Goal: Task Accomplishment & Management: Complete application form

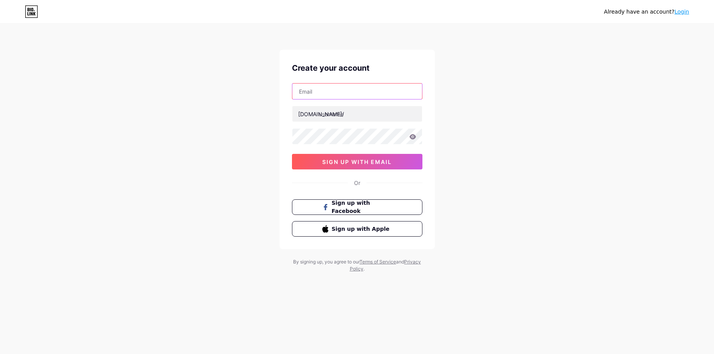
click at [319, 92] on input "text" at bounding box center [358, 92] width 130 height 16
type input "[EMAIL_ADDRESS][DOMAIN_NAME]"
click at [323, 112] on input "text" at bounding box center [358, 114] width 130 height 16
type input "safara"
click at [414, 136] on icon at bounding box center [412, 136] width 7 height 5
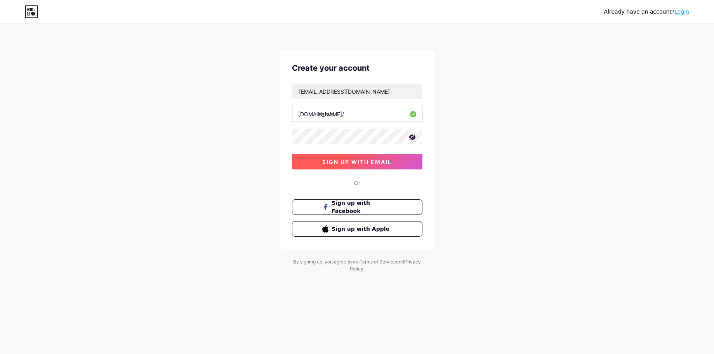
click at [363, 160] on span "sign up with email" at bounding box center [357, 162] width 70 height 7
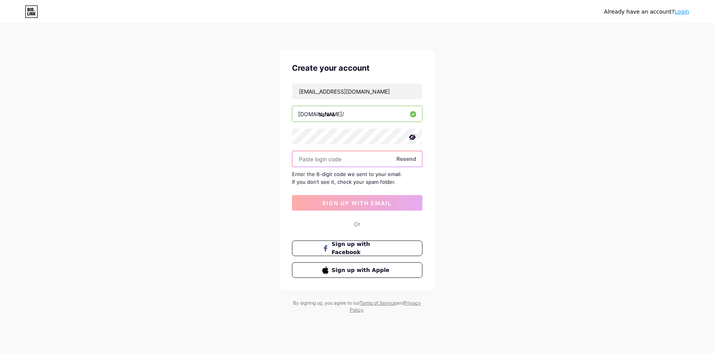
paste input "225349"
type input "225349"
click at [357, 200] on span "sign up with email" at bounding box center [357, 203] width 70 height 7
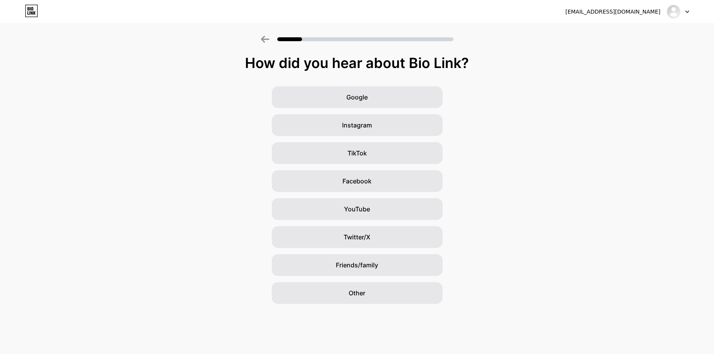
drag, startPoint x: 246, startPoint y: 60, endPoint x: 453, endPoint y: 62, distance: 206.3
click at [476, 62] on div "How did you hear about Bio Link?" at bounding box center [357, 63] width 707 height 16
click at [366, 209] on span "YouTube" at bounding box center [357, 208] width 26 height 9
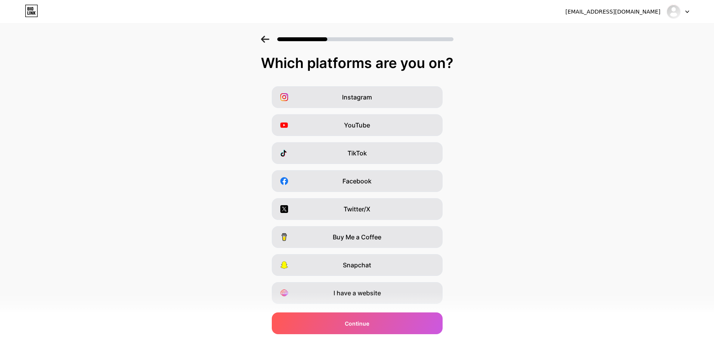
drag, startPoint x: 261, startPoint y: 61, endPoint x: 466, endPoint y: 59, distance: 205.1
click at [466, 59] on div "Which platforms are you on?" at bounding box center [357, 63] width 699 height 16
click at [331, 97] on div "Instagram" at bounding box center [357, 97] width 171 height 22
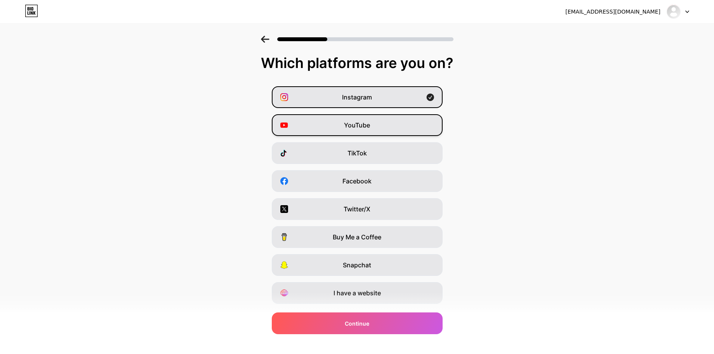
click at [331, 123] on div "YouTube" at bounding box center [357, 125] width 171 height 22
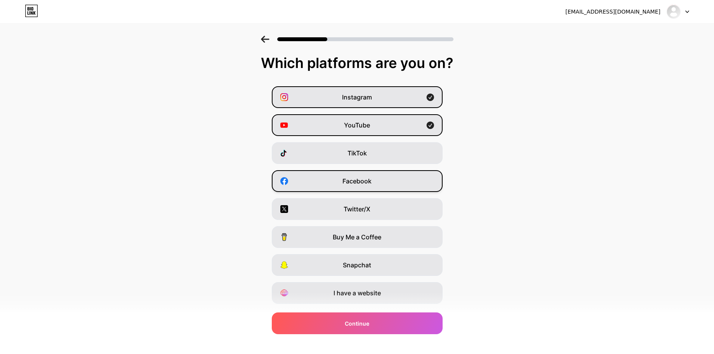
click at [344, 180] on span "Facebook" at bounding box center [357, 180] width 29 height 9
click at [343, 206] on div "Twitter/X" at bounding box center [357, 209] width 171 height 22
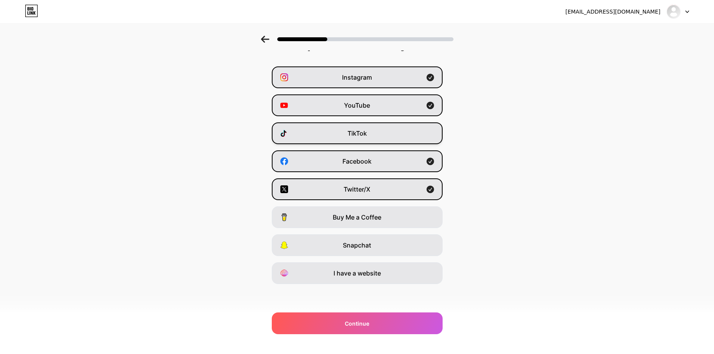
click at [363, 132] on span "TikTok" at bounding box center [357, 133] width 19 height 9
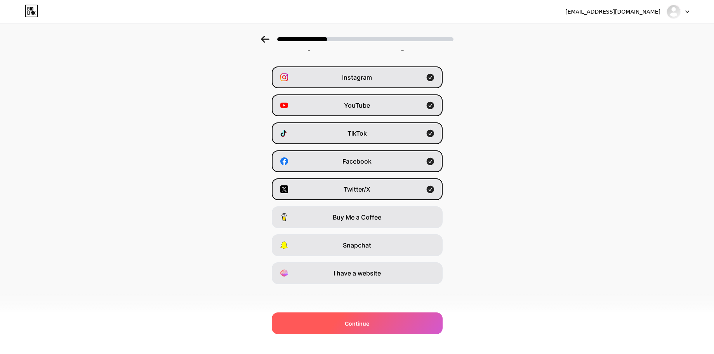
click at [376, 323] on div "Continue" at bounding box center [357, 323] width 171 height 22
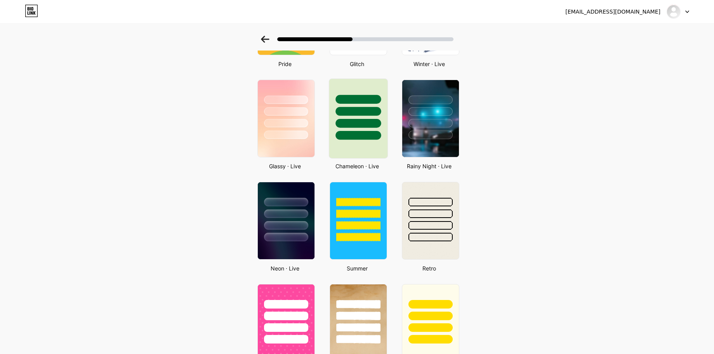
scroll to position [215, 0]
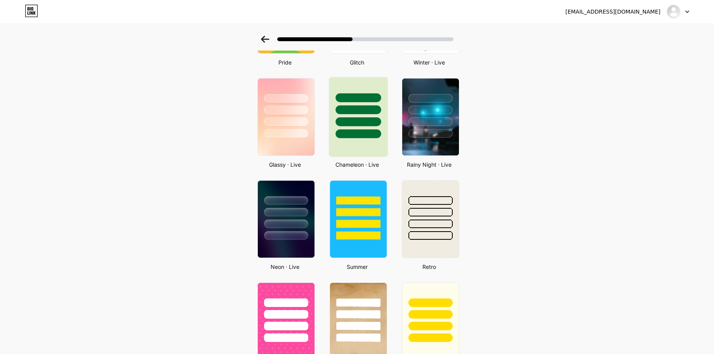
click at [353, 136] on div at bounding box center [358, 133] width 45 height 9
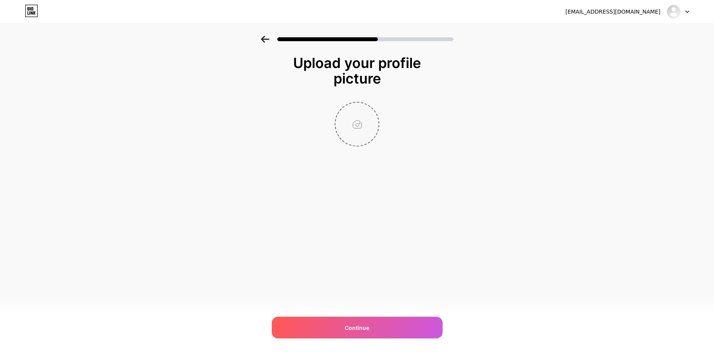
click at [359, 125] on input "file" at bounding box center [357, 124] width 43 height 43
type input "C:\fakepath\Still [DATE] 113045_2.1.2.T.jpg"
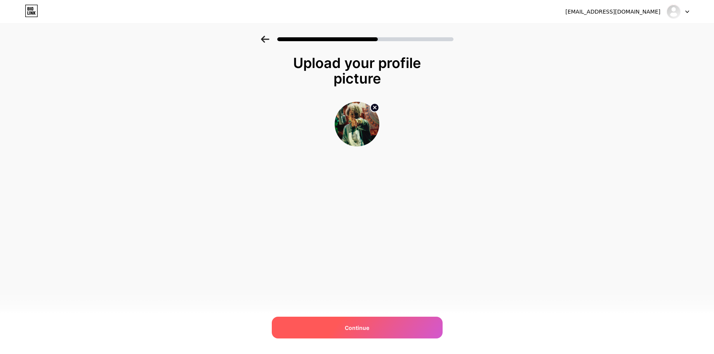
click at [367, 326] on span "Continue" at bounding box center [357, 328] width 24 height 8
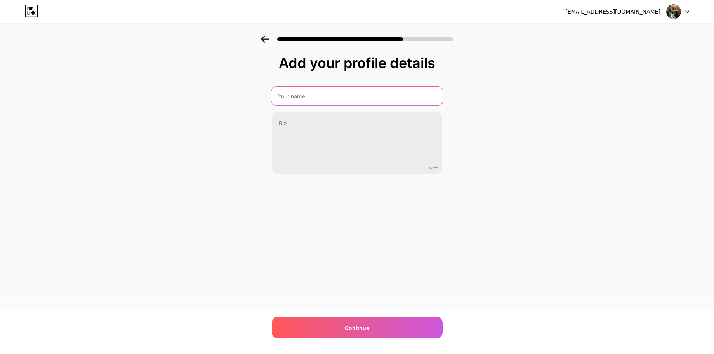
click at [287, 97] on input "text" at bounding box center [357, 96] width 172 height 19
type input "Safara"
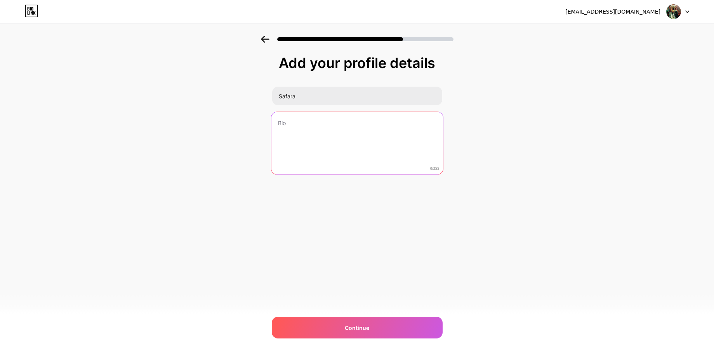
click at [288, 124] on textarea at bounding box center [357, 143] width 172 height 63
paste textarea "[DEMOGRAPHIC_DATA] singer-songwriter in the World Music genre, she was nominate…"
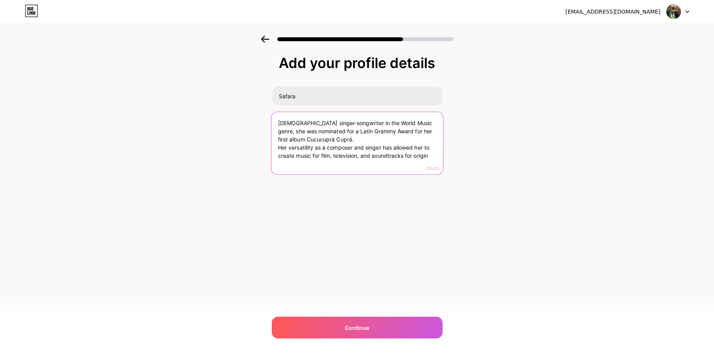
click at [408, 157] on textarea "[DEMOGRAPHIC_DATA] singer-songwriter in the World Music genre, she was nominate…" at bounding box center [357, 143] width 172 height 63
drag, startPoint x: 405, startPoint y: 157, endPoint x: 454, endPoint y: 157, distance: 49.0
click at [455, 157] on div "Add your profile details Safara [DEMOGRAPHIC_DATA] singer-songwriter in the Wor…" at bounding box center [357, 125] width 714 height 178
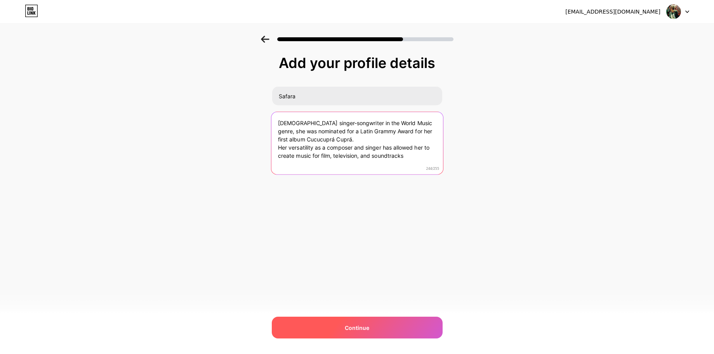
type textarea "[DEMOGRAPHIC_DATA] singer-songwriter in the World Music genre, she was nominate…"
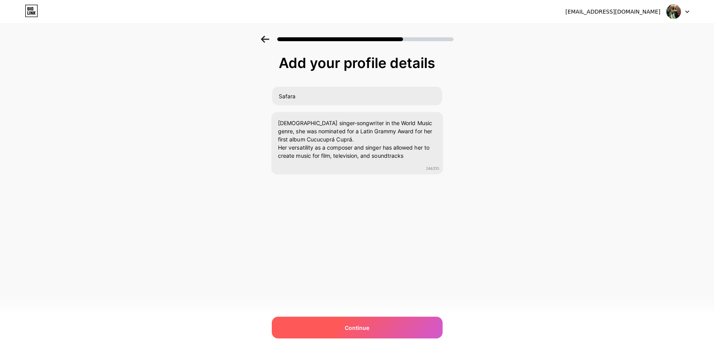
click at [362, 327] on span "Continue" at bounding box center [357, 328] width 24 height 8
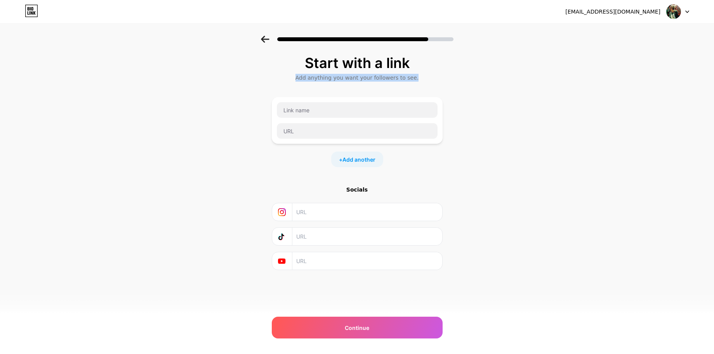
drag, startPoint x: 302, startPoint y: 77, endPoint x: 420, endPoint y: 76, distance: 118.1
click at [420, 76] on div "Add anything you want your followers to see." at bounding box center [357, 78] width 163 height 8
click at [495, 126] on div "Start with a link Add anything you want your followers to see. + Add another So…" at bounding box center [357, 172] width 714 height 273
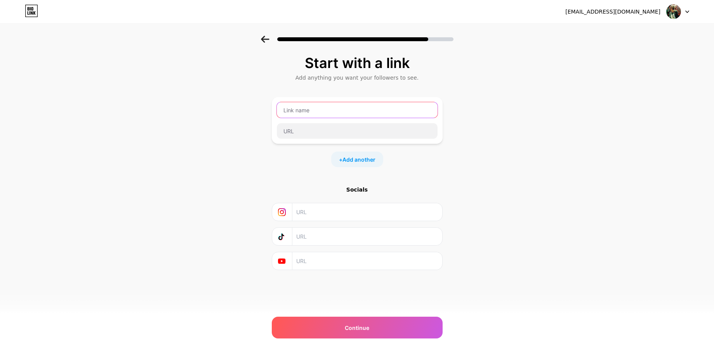
click at [296, 111] on input "text" at bounding box center [357, 110] width 161 height 16
click at [446, 191] on div "Start with a link Add anything you want your followers to see. + Add another So…" at bounding box center [357, 172] width 714 height 273
click at [302, 212] on input "text" at bounding box center [366, 211] width 141 height 17
paste input "[URL][DOMAIN_NAME]"
type input "[URL][DOMAIN_NAME]"
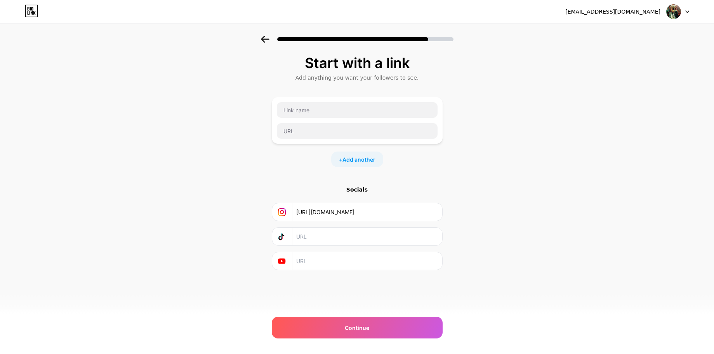
click at [309, 262] on input "text" at bounding box center [366, 260] width 141 height 17
paste input "[URL][DOMAIN_NAME]"
type input "[URL][DOMAIN_NAME]"
click at [358, 158] on span "Add another" at bounding box center [359, 159] width 33 height 8
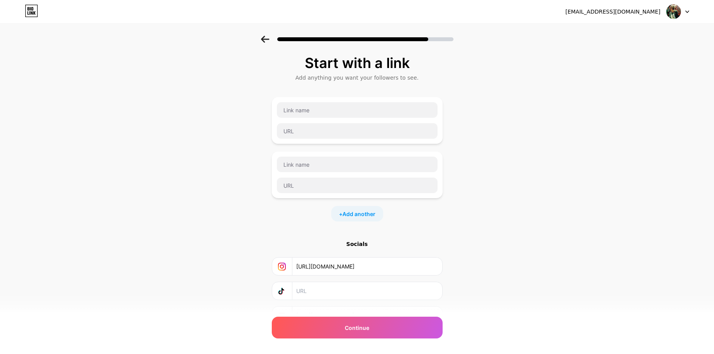
scroll to position [40, 0]
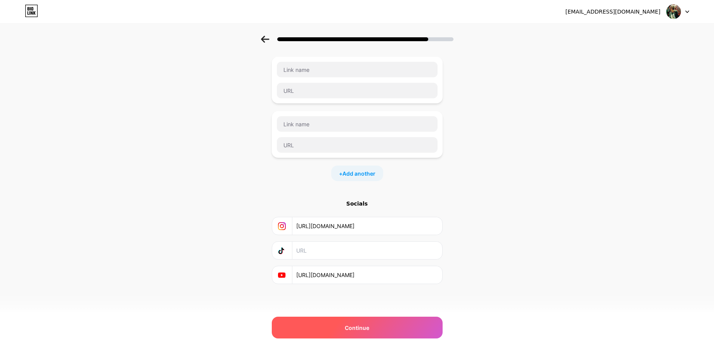
click at [359, 327] on span "Continue" at bounding box center [357, 328] width 24 height 8
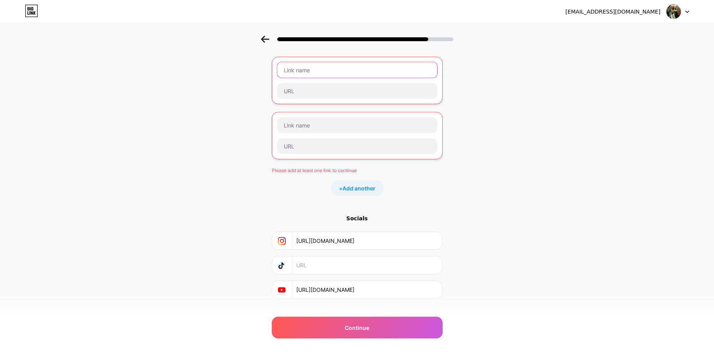
click at [295, 70] on input "text" at bounding box center [357, 70] width 160 height 16
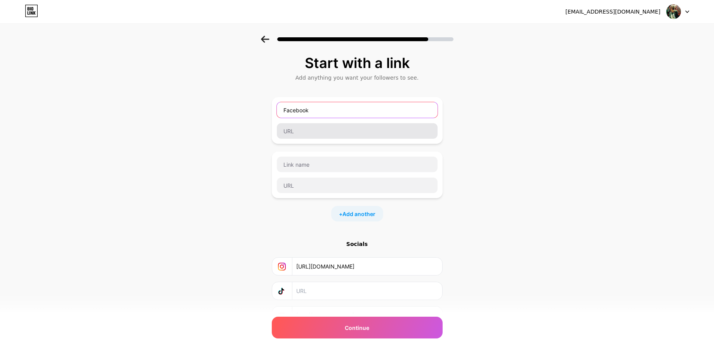
type input "Facebook"
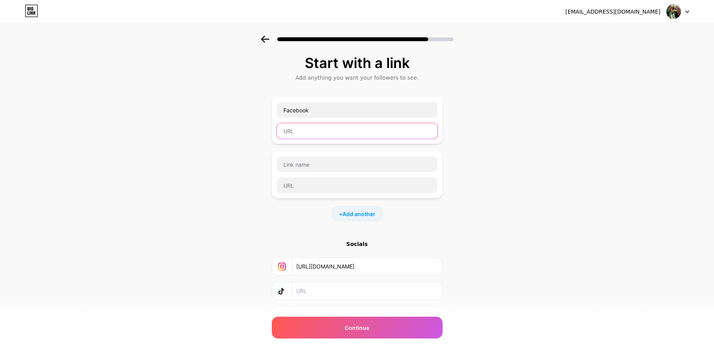
click at [307, 131] on input "text" at bounding box center [357, 131] width 161 height 16
paste input "[URL][DOMAIN_NAME]"
type input "[URL][DOMAIN_NAME]"
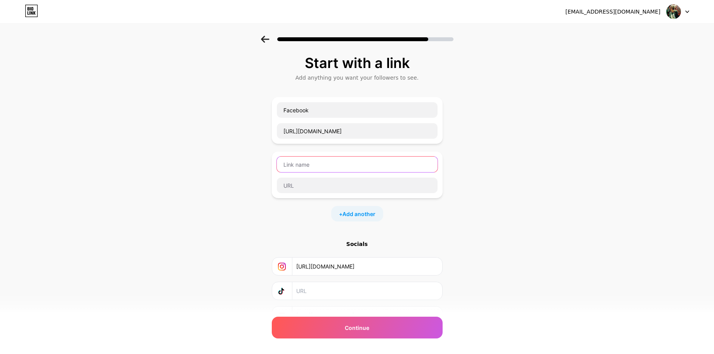
click at [293, 164] on input "text" at bounding box center [357, 165] width 161 height 16
type input "X"
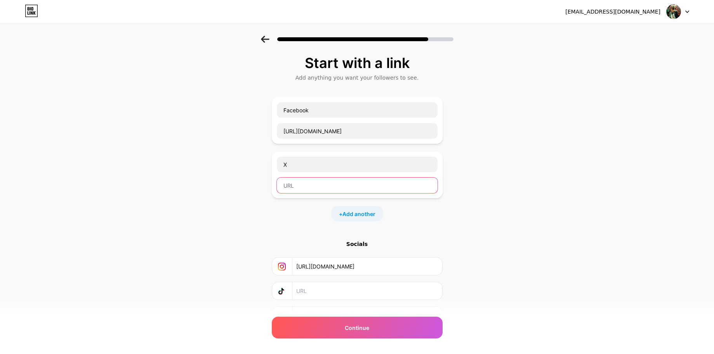
click at [294, 187] on input "text" at bounding box center [357, 186] width 161 height 16
paste input "[URL][DOMAIN_NAME]"
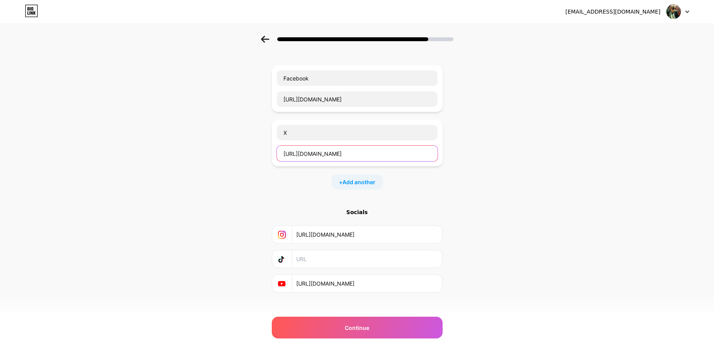
scroll to position [40, 0]
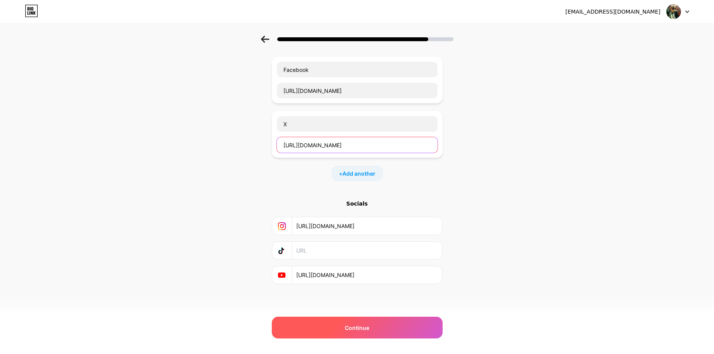
type input "[URL][DOMAIN_NAME]"
click at [364, 327] on span "Continue" at bounding box center [357, 328] width 24 height 8
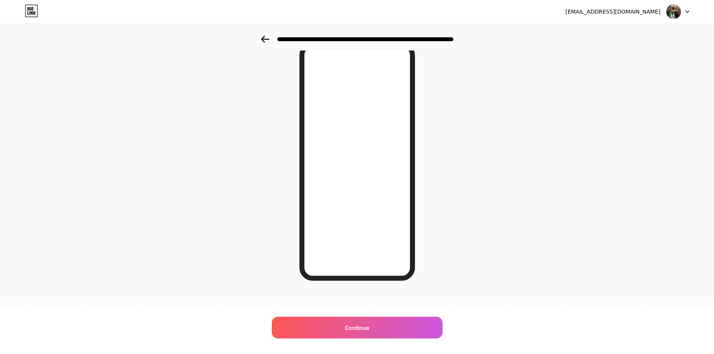
scroll to position [0, 0]
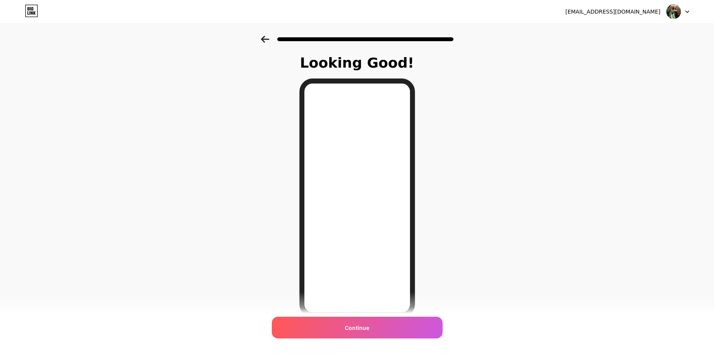
click at [264, 38] on icon at bounding box center [265, 39] width 9 height 7
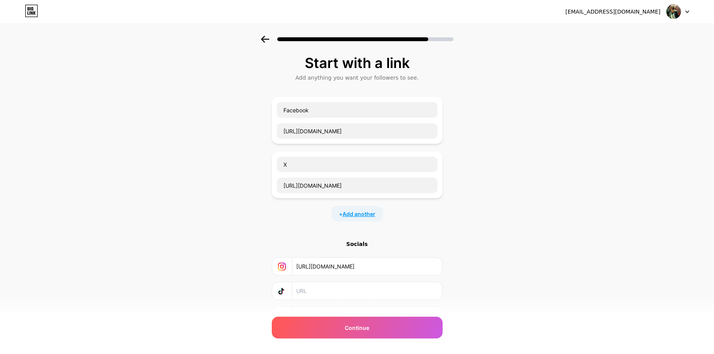
click at [356, 213] on span "Add another" at bounding box center [359, 214] width 33 height 8
click at [359, 268] on span "Add another" at bounding box center [359, 268] width 33 height 8
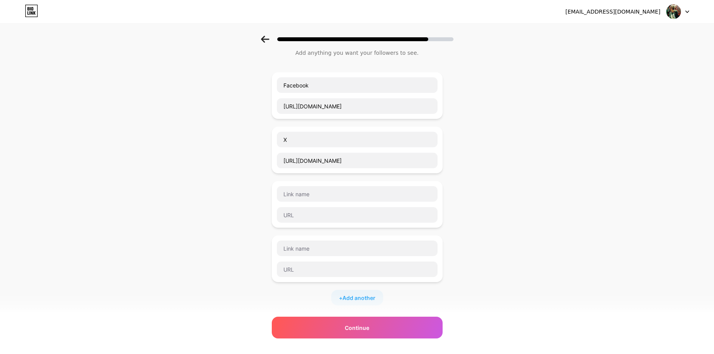
scroll to position [26, 0]
drag, startPoint x: 282, startPoint y: 83, endPoint x: 328, endPoint y: 84, distance: 45.5
click at [328, 85] on input "Facebook" at bounding box center [357, 84] width 161 height 16
click at [396, 106] on input "[URL][DOMAIN_NAME]" at bounding box center [357, 105] width 161 height 16
drag, startPoint x: 397, startPoint y: 108, endPoint x: 257, endPoint y: 102, distance: 140.4
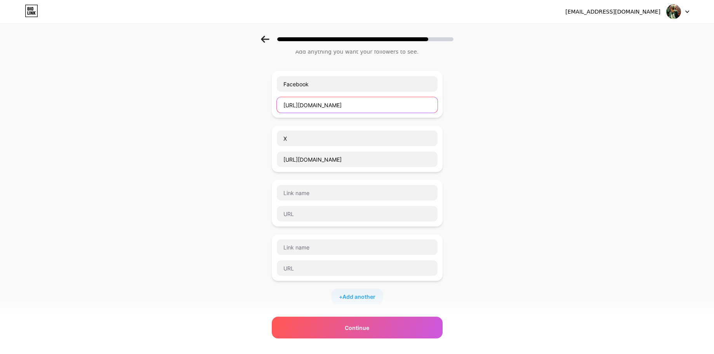
click at [256, 103] on div "Start with a link Add anything you want your followers to see. Facebook [URL][D…" at bounding box center [357, 228] width 714 height 436
click at [316, 85] on input "Facebook" at bounding box center [357, 84] width 161 height 16
drag, startPoint x: 290, startPoint y: 84, endPoint x: 261, endPoint y: 83, distance: 28.4
click at [261, 83] on div "Start with a link Add anything you want your followers to see. Facebook X [URL]…" at bounding box center [357, 228] width 714 height 436
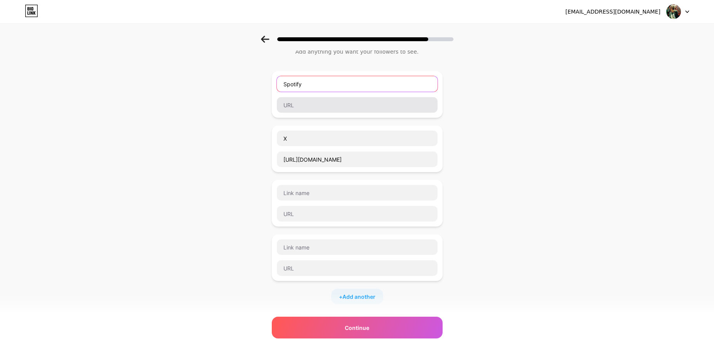
type input "Spotify"
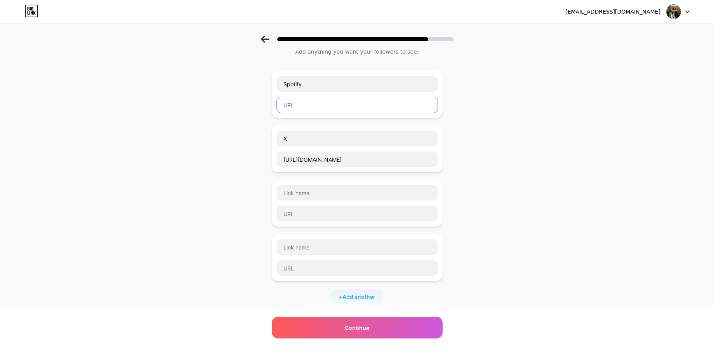
click at [293, 107] on input "text" at bounding box center [357, 105] width 161 height 16
paste input "[URL][DOMAIN_NAME]"
type input "[URL][DOMAIN_NAME]"
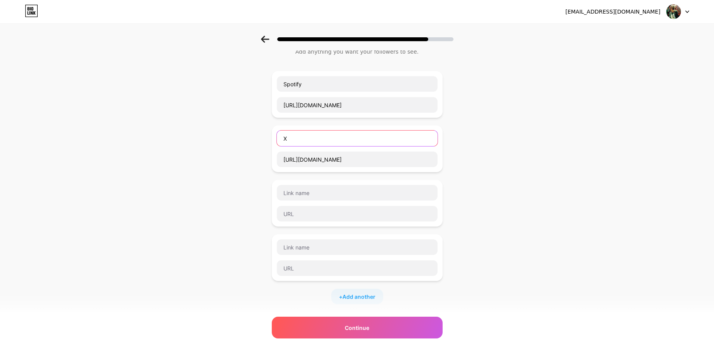
scroll to position [0, 0]
click at [300, 139] on input "X" at bounding box center [357, 139] width 161 height 16
drag, startPoint x: 294, startPoint y: 138, endPoint x: 276, endPoint y: 138, distance: 18.3
click at [277, 138] on div "X" at bounding box center [358, 138] width 162 height 16
type input "a"
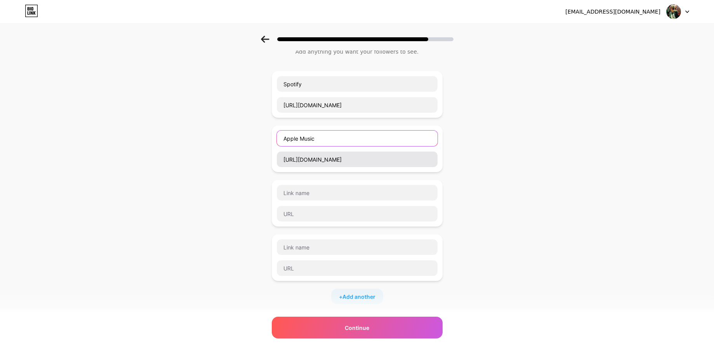
type input "Apple Music"
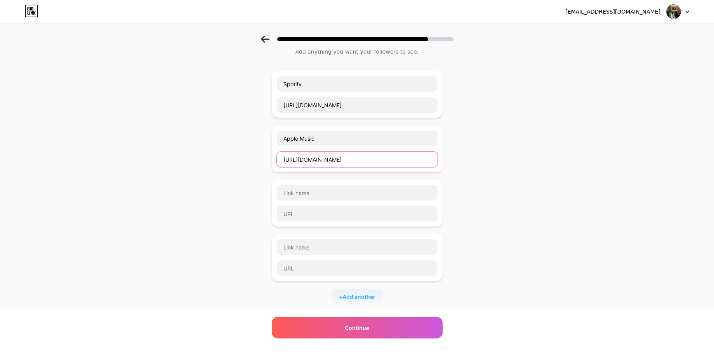
drag, startPoint x: 355, startPoint y: 161, endPoint x: 263, endPoint y: 153, distance: 92.4
click at [264, 153] on div "Start with a link Add anything you want your followers to see. Spotify [URL][DO…" at bounding box center [357, 228] width 714 height 436
paste input "[DOMAIN_NAME][URL]"
type input "[URL][DOMAIN_NAME]"
click at [291, 192] on input "text" at bounding box center [357, 193] width 161 height 16
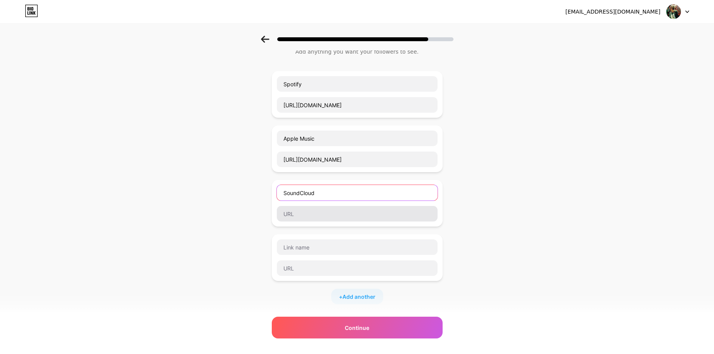
type input "SoundCloud"
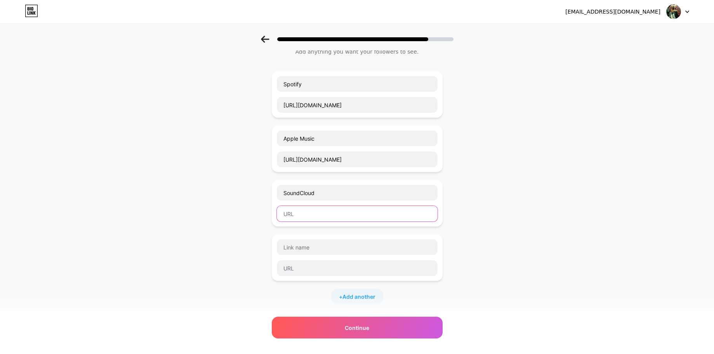
drag, startPoint x: 292, startPoint y: 214, endPoint x: 303, endPoint y: 214, distance: 11.3
click at [292, 214] on input "text" at bounding box center [357, 214] width 161 height 16
paste input "[URL][DOMAIN_NAME]"
type input "[URL][DOMAIN_NAME]"
click at [298, 248] on input "text" at bounding box center [357, 247] width 161 height 16
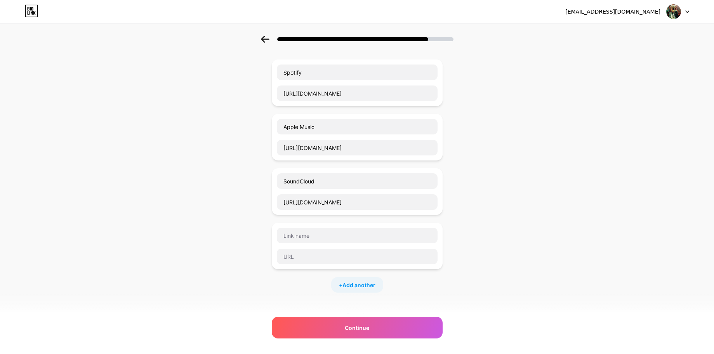
scroll to position [40, 0]
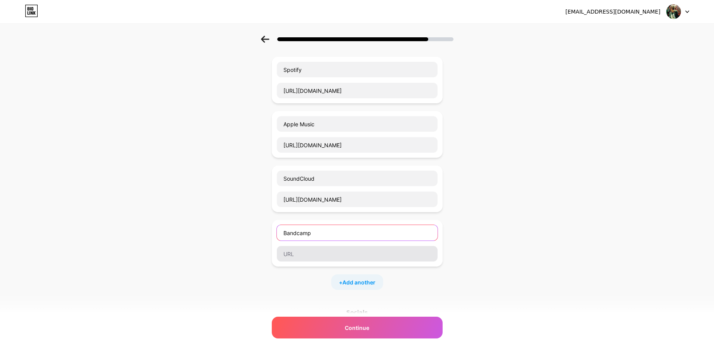
type input "Bandcamp"
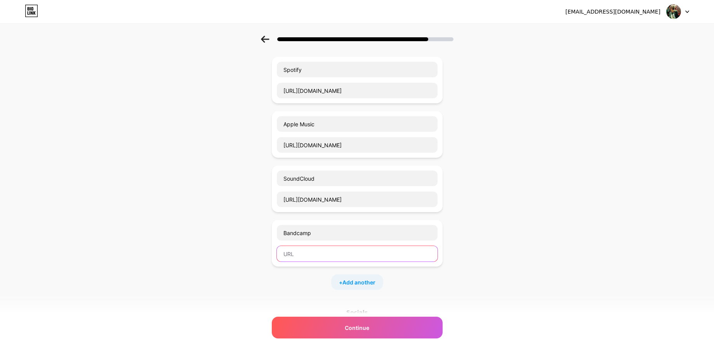
click at [289, 252] on input "text" at bounding box center [357, 254] width 161 height 16
paste input "[URL][DOMAIN_NAME]"
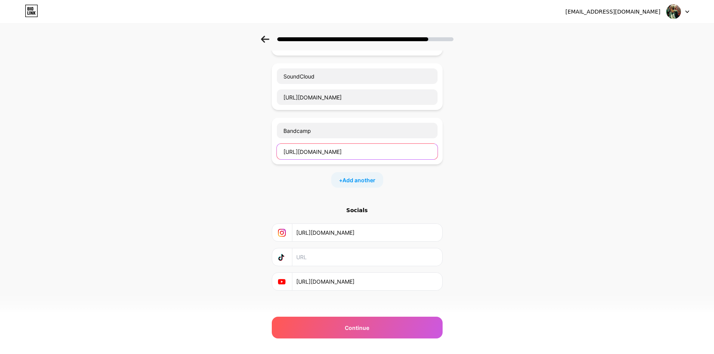
scroll to position [149, 0]
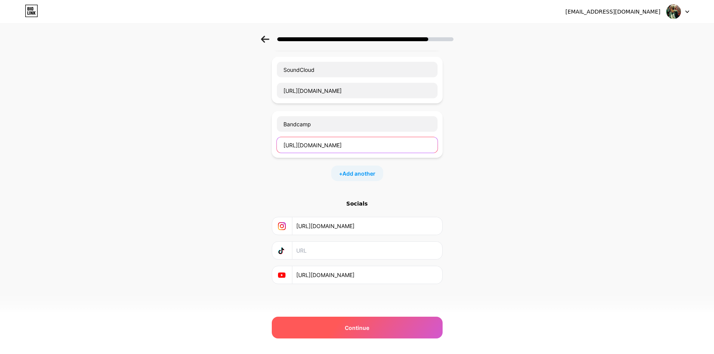
type input "[URL][DOMAIN_NAME]"
click at [363, 327] on span "Continue" at bounding box center [357, 328] width 24 height 8
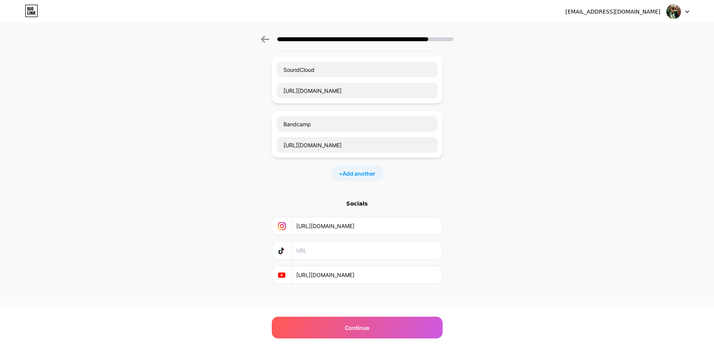
scroll to position [0, 0]
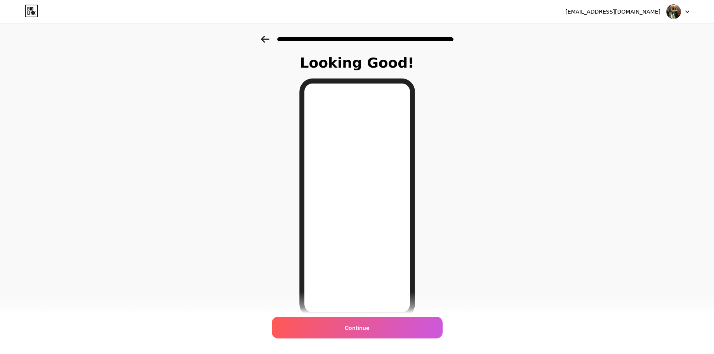
click at [262, 38] on icon at bounding box center [265, 39] width 9 height 7
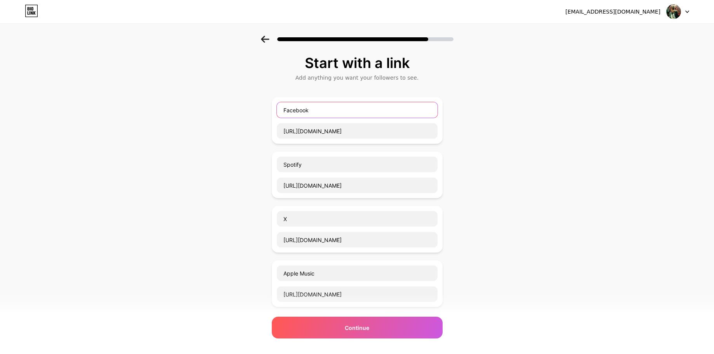
drag, startPoint x: 314, startPoint y: 113, endPoint x: 267, endPoint y: 110, distance: 46.7
click at [268, 110] on div "Start with a link Add anything you want your followers to see. Facebook [URL][D…" at bounding box center [357, 308] width 714 height 545
drag, startPoint x: 398, startPoint y: 132, endPoint x: 258, endPoint y: 124, distance: 140.1
click at [257, 124] on div "Start with a link Add anything you want your followers to see. [URL][DOMAIN_NAM…" at bounding box center [357, 308] width 714 height 545
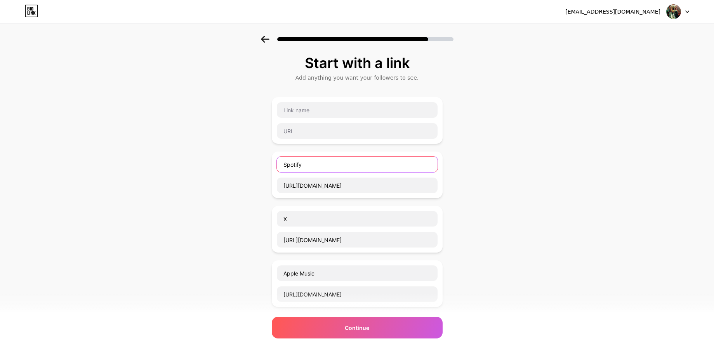
drag, startPoint x: 310, startPoint y: 165, endPoint x: 269, endPoint y: 165, distance: 40.4
click at [270, 165] on div "Start with a link Add anything you want your followers to see. Spotify [URL][DO…" at bounding box center [357, 308] width 714 height 545
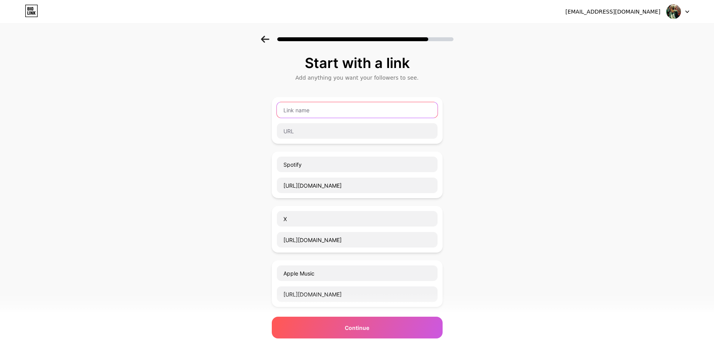
click at [294, 109] on input "text" at bounding box center [357, 110] width 161 height 16
paste input "Spotify"
type input "Spotify"
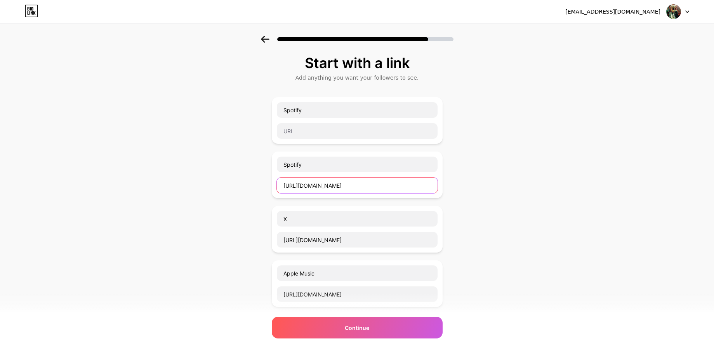
scroll to position [0, 113]
drag, startPoint x: 282, startPoint y: 187, endPoint x: 587, endPoint y: 194, distance: 305.1
click at [593, 193] on div "Start with a link Add anything you want your followers to see. Spotify Spotify …" at bounding box center [357, 308] width 714 height 545
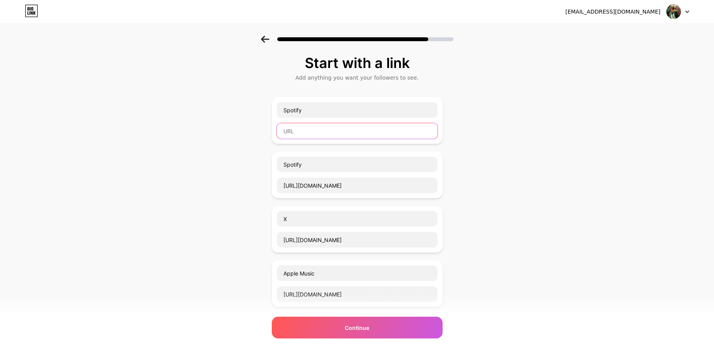
click at [295, 132] on input "text" at bounding box center [357, 131] width 161 height 16
paste input "[URL][DOMAIN_NAME]"
type input "[URL][DOMAIN_NAME]"
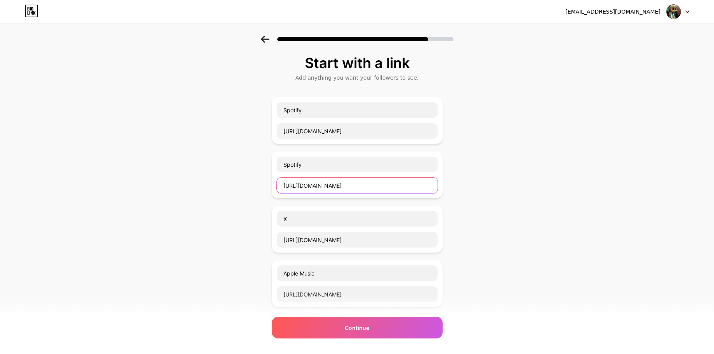
scroll to position [0, 0]
drag, startPoint x: 297, startPoint y: 188, endPoint x: 622, endPoint y: 183, distance: 324.9
click at [688, 187] on div "Start with a link Add anything you want your followers to see. Spotify [URL][DO…" at bounding box center [357, 308] width 714 height 545
drag, startPoint x: 284, startPoint y: 186, endPoint x: 633, endPoint y: 184, distance: 349.7
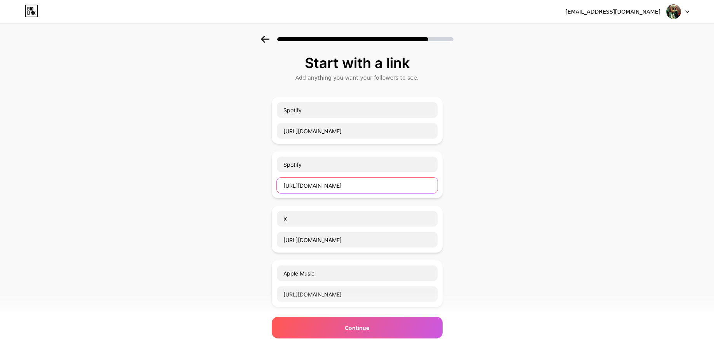
click at [635, 185] on div "Start with a link Add anything you want your followers to see. Spotify [URL][DO…" at bounding box center [357, 308] width 714 height 545
drag, startPoint x: 293, startPoint y: 132, endPoint x: 535, endPoint y: 139, distance: 241.8
click at [557, 132] on div "Start with a link Add anything you want your followers to see. Spotify [URL][DO…" at bounding box center [357, 308] width 714 height 545
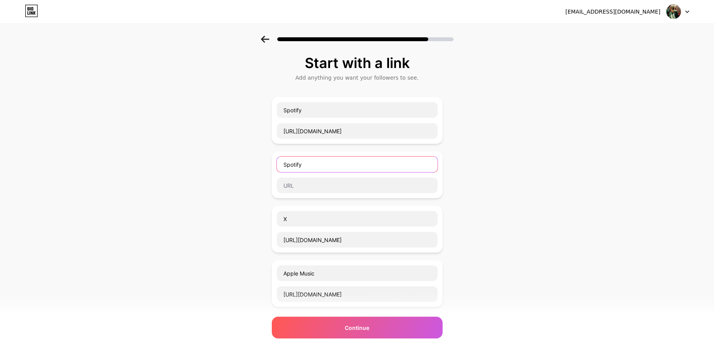
click at [308, 166] on input "Spotify" at bounding box center [357, 165] width 161 height 16
drag, startPoint x: 306, startPoint y: 167, endPoint x: 274, endPoint y: 165, distance: 31.9
click at [275, 165] on div "Spotify" at bounding box center [357, 175] width 171 height 47
drag, startPoint x: 284, startPoint y: 219, endPoint x: 300, endPoint y: 219, distance: 16.3
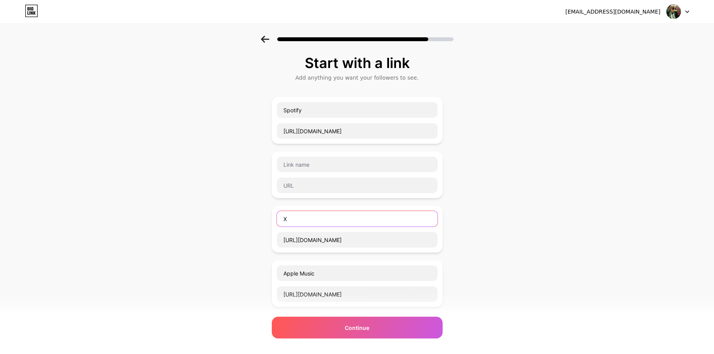
click at [300, 219] on input "X" at bounding box center [357, 219] width 161 height 16
drag, startPoint x: 355, startPoint y: 241, endPoint x: 281, endPoint y: 235, distance: 74.8
click at [267, 236] on div "Start with a link Add anything you want your followers to see. Spotify [URL][DO…" at bounding box center [357, 308] width 714 height 545
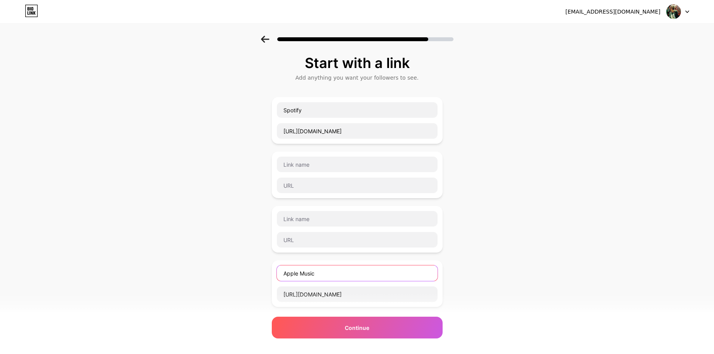
drag, startPoint x: 321, startPoint y: 273, endPoint x: 278, endPoint y: 272, distance: 42.7
click at [277, 272] on input "Apple Music" at bounding box center [357, 273] width 161 height 16
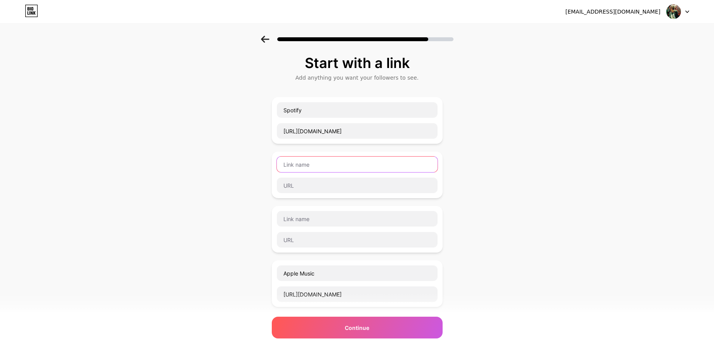
click at [295, 166] on input "text" at bounding box center [357, 165] width 161 height 16
paste input "Apple Music"
type input "Apple Music"
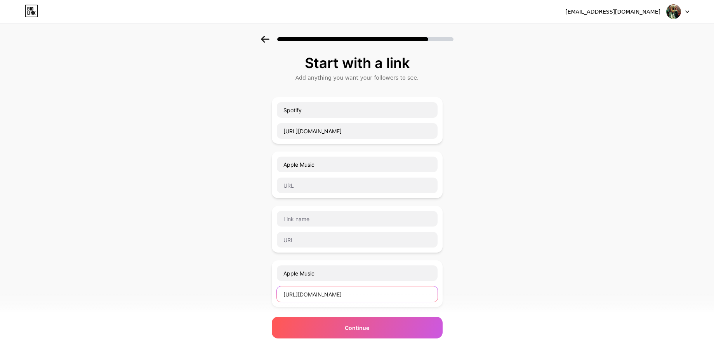
drag, startPoint x: 282, startPoint y: 295, endPoint x: 578, endPoint y: 296, distance: 296.4
click at [579, 296] on div "Start with a link Add anything you want your followers to see. Spotify [URL][DO…" at bounding box center [357, 308] width 714 height 545
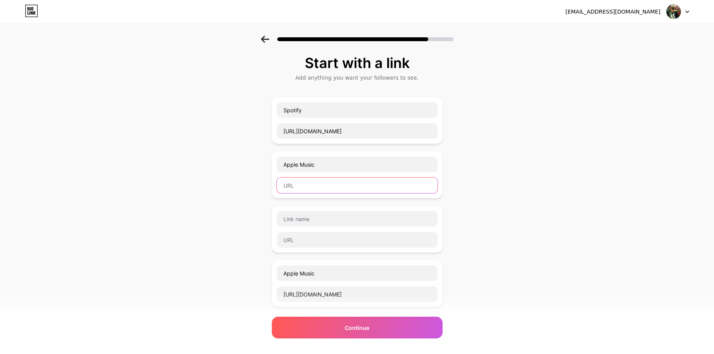
click at [294, 185] on input "text" at bounding box center [357, 186] width 161 height 16
paste input "[URL][DOMAIN_NAME]"
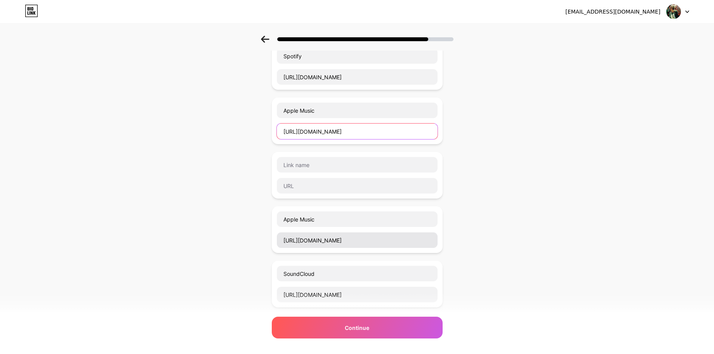
scroll to position [57, 0]
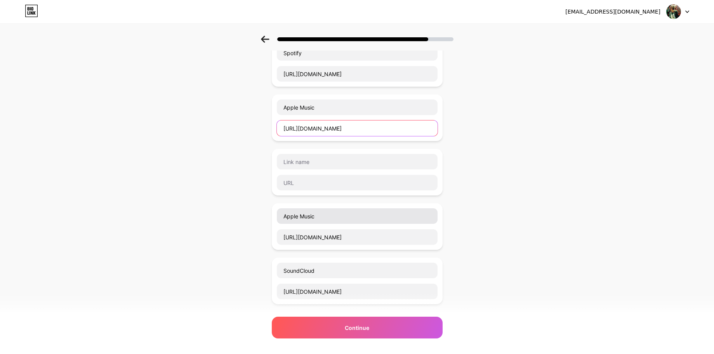
type input "[URL][DOMAIN_NAME]"
drag, startPoint x: 287, startPoint y: 216, endPoint x: 359, endPoint y: 216, distance: 71.9
click at [359, 216] on input "Apple Music" at bounding box center [357, 216] width 161 height 16
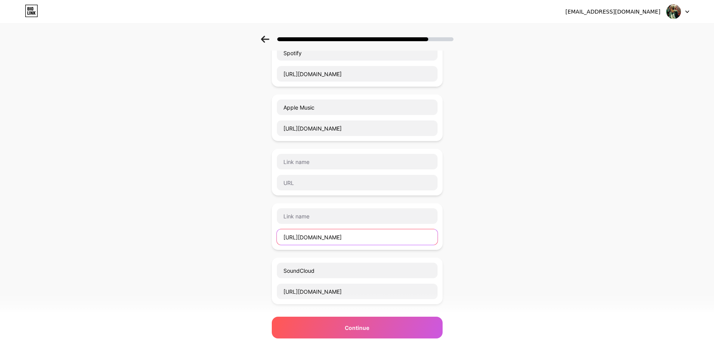
drag, startPoint x: 282, startPoint y: 238, endPoint x: 459, endPoint y: 236, distance: 176.8
click at [462, 236] on div "Start with a link Add anything you want your followers to see. Spotify [URL][DO…" at bounding box center [357, 251] width 714 height 545
drag, startPoint x: 282, startPoint y: 271, endPoint x: 355, endPoint y: 271, distance: 72.3
click at [355, 271] on input "SoundCloud" at bounding box center [357, 271] width 161 height 16
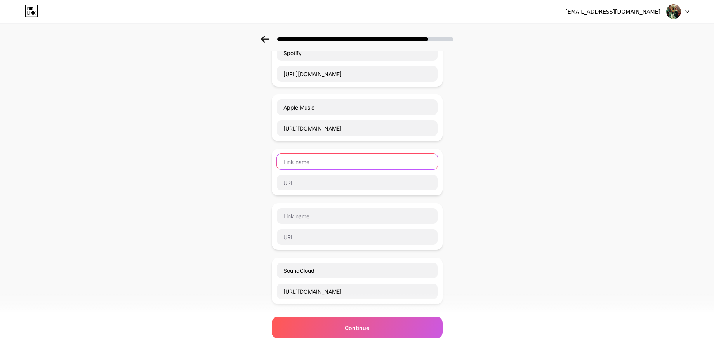
drag, startPoint x: 289, startPoint y: 163, endPoint x: 294, endPoint y: 164, distance: 5.5
click at [289, 163] on input "text" at bounding box center [357, 162] width 161 height 16
paste input "SoundCloud"
type input "SoundCloud"
drag, startPoint x: 282, startPoint y: 293, endPoint x: 457, endPoint y: 291, distance: 174.1
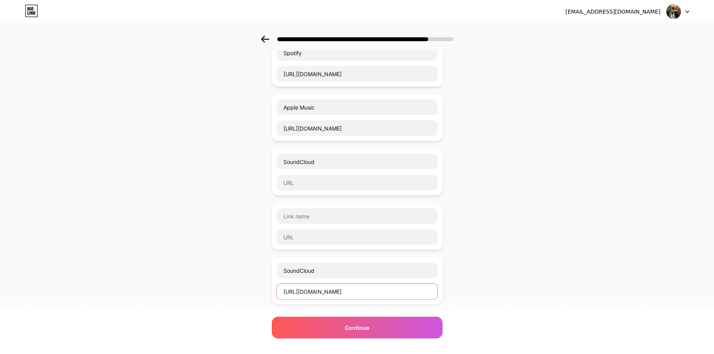
click at [458, 290] on div "Start with a link Add anything you want your followers to see. Spotify [URL][DO…" at bounding box center [357, 251] width 714 height 545
click at [296, 183] on input "text" at bounding box center [357, 183] width 161 height 16
paste input "[URL][DOMAIN_NAME]"
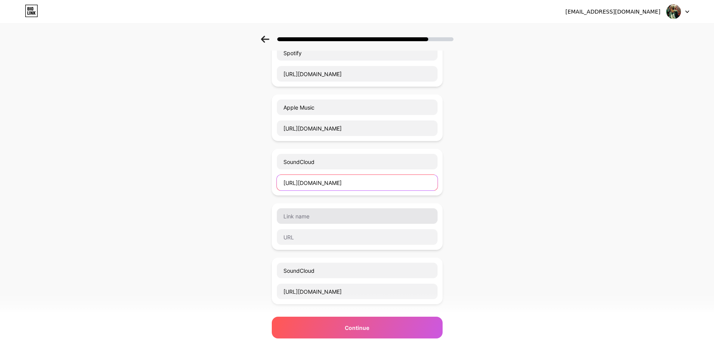
type input "[URL][DOMAIN_NAME]"
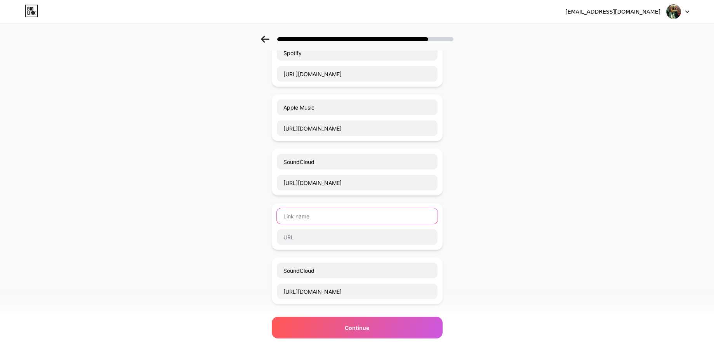
click at [288, 215] on input "text" at bounding box center [357, 216] width 161 height 16
drag, startPoint x: 283, startPoint y: 272, endPoint x: 342, endPoint y: 269, distance: 59.5
click at [342, 269] on input "SoundCloud" at bounding box center [357, 271] width 161 height 16
drag, startPoint x: 281, startPoint y: 292, endPoint x: 423, endPoint y: 291, distance: 141.8
click at [424, 291] on input "[URL][DOMAIN_NAME]" at bounding box center [357, 292] width 161 height 16
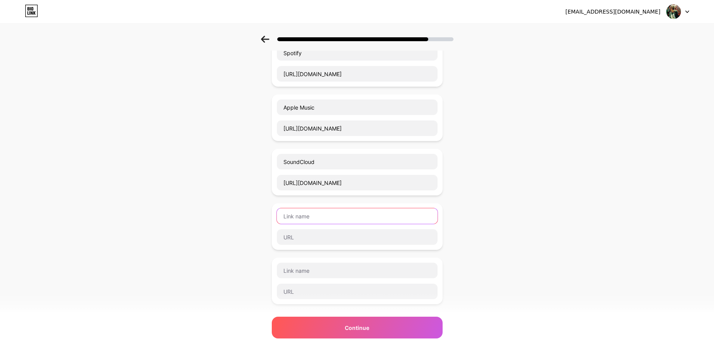
click at [291, 216] on input "text" at bounding box center [357, 216] width 161 height 16
type input "Deezer"
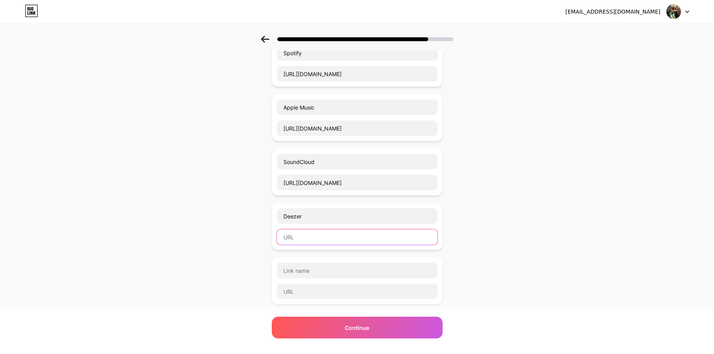
click at [288, 236] on input "text" at bounding box center [357, 237] width 161 height 16
paste input "[URL][DOMAIN_NAME]"
type input "[URL][DOMAIN_NAME]"
click at [299, 271] on input "text" at bounding box center [357, 271] width 161 height 16
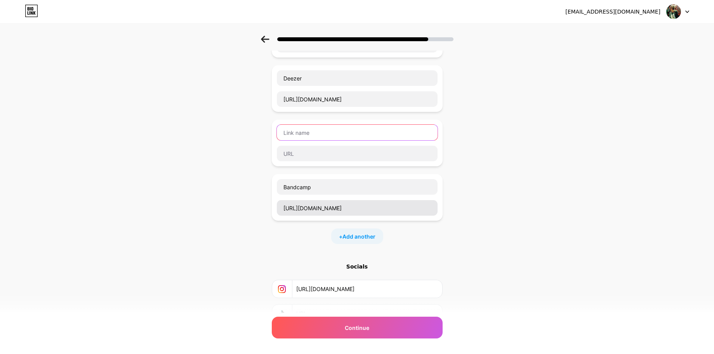
scroll to position [196, 0]
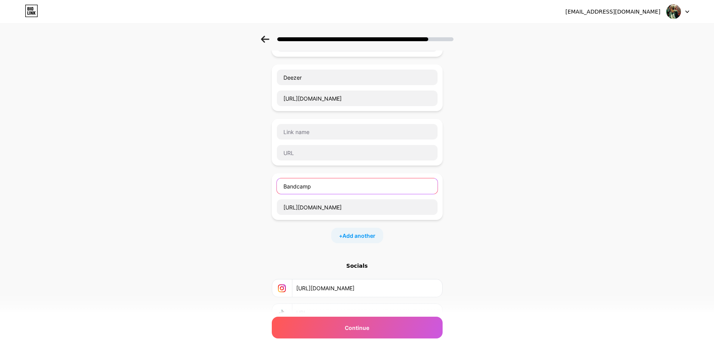
drag, startPoint x: 317, startPoint y: 188, endPoint x: 270, endPoint y: 185, distance: 46.7
click at [270, 185] on div "Start with a link Add anything you want your followers to see. Spotify [URL][DO…" at bounding box center [357, 112] width 714 height 545
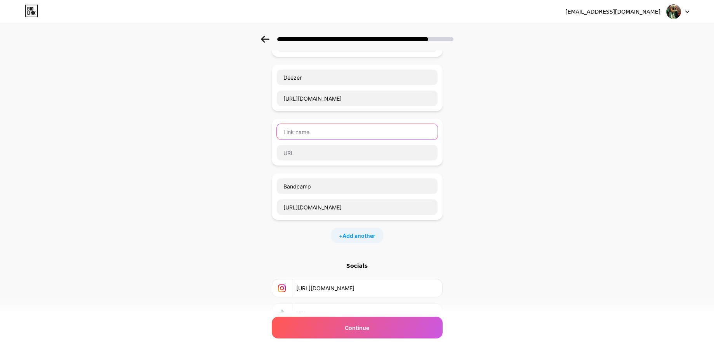
click at [293, 134] on input "text" at bounding box center [357, 132] width 161 height 16
paste input "Bandcamp"
type input "Bandcamp"
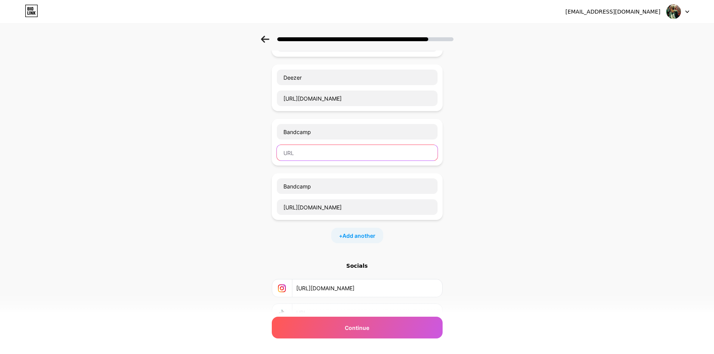
click at [293, 155] on input "text" at bounding box center [357, 153] width 161 height 16
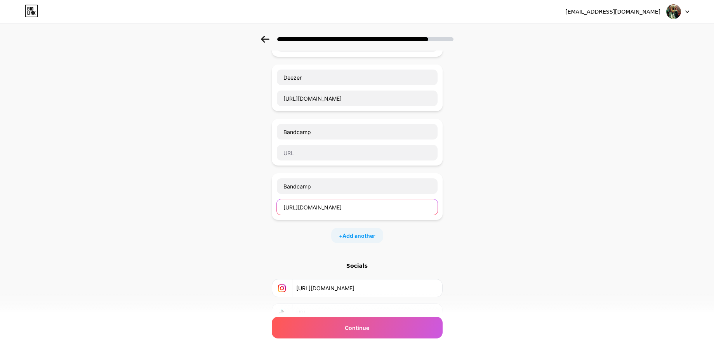
drag, startPoint x: 386, startPoint y: 209, endPoint x: 258, endPoint y: 205, distance: 127.5
click at [258, 206] on div "Start with a link Add anything you want your followers to see. Spotify [URL][DO…" at bounding box center [357, 112] width 714 height 545
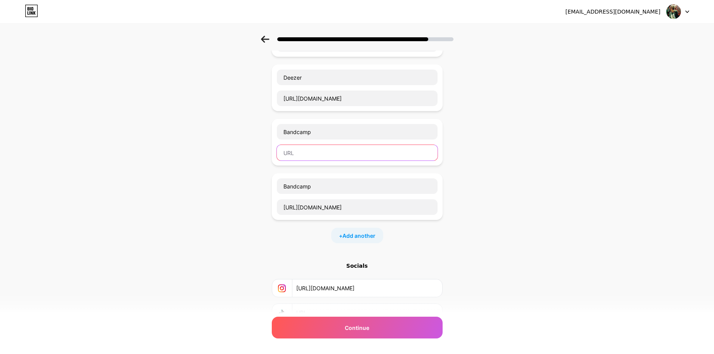
click at [293, 154] on input "text" at bounding box center [357, 153] width 161 height 16
paste input "[URL][DOMAIN_NAME]"
type input "[URL][DOMAIN_NAME]"
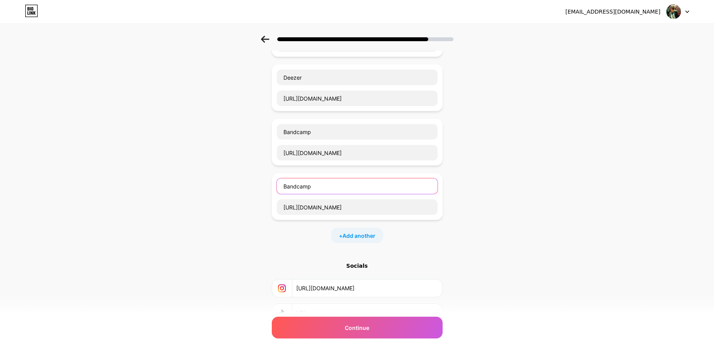
drag, startPoint x: 319, startPoint y: 186, endPoint x: 275, endPoint y: 186, distance: 44.3
click at [275, 186] on div "Bandcamp [URL][DOMAIN_NAME]" at bounding box center [357, 196] width 171 height 47
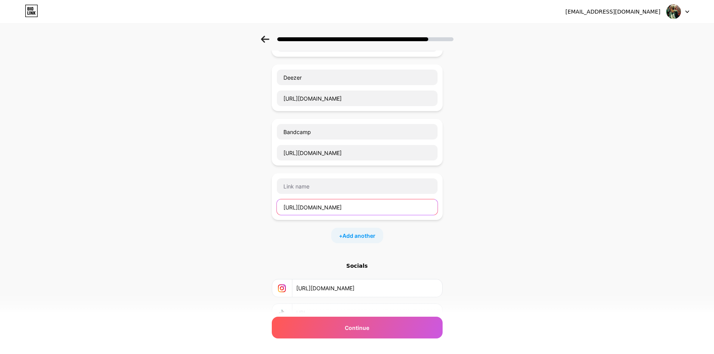
drag, startPoint x: 382, startPoint y: 208, endPoint x: 247, endPoint y: 205, distance: 134.5
click at [246, 205] on div "Start with a link Add anything you want your followers to see. Spotify [URL][DO…" at bounding box center [357, 112] width 714 height 545
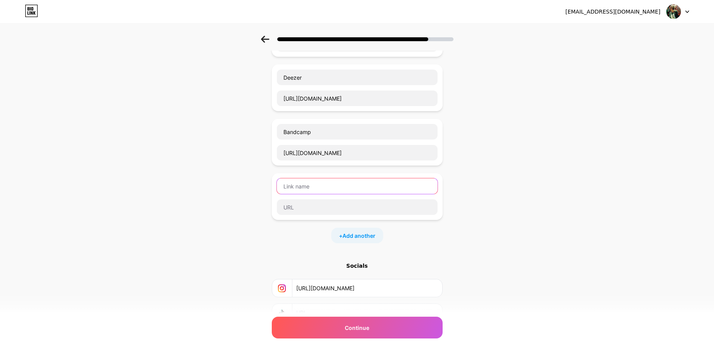
click at [294, 187] on input "text" at bounding box center [357, 186] width 161 height 16
type input "Facebook"
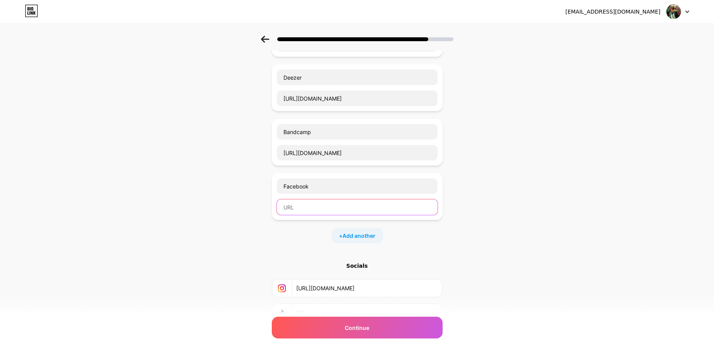
click at [288, 207] on input "text" at bounding box center [357, 207] width 161 height 16
paste input "[URL][DOMAIN_NAME]"
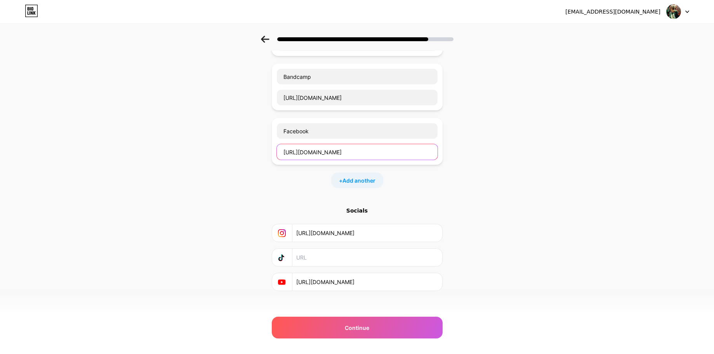
scroll to position [258, 0]
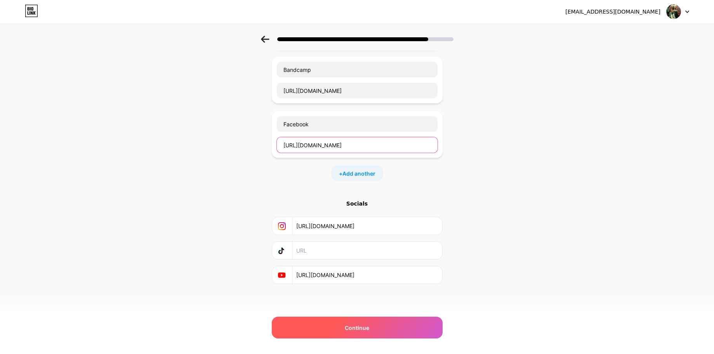
type input "[URL][DOMAIN_NAME]"
click at [364, 327] on span "Continue" at bounding box center [357, 328] width 24 height 8
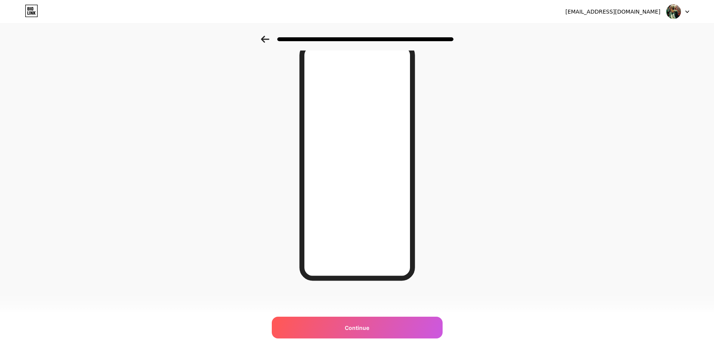
scroll to position [0, 0]
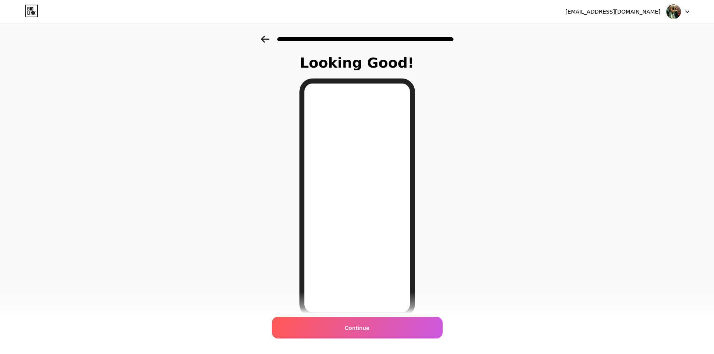
click at [262, 38] on icon at bounding box center [265, 39] width 8 height 7
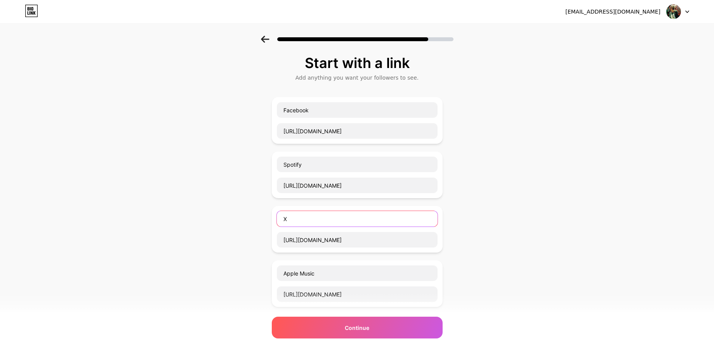
click at [294, 219] on input "X" at bounding box center [357, 219] width 161 height 16
drag, startPoint x: 292, startPoint y: 218, endPoint x: 273, endPoint y: 218, distance: 18.6
click at [273, 218] on div "X [URL][DOMAIN_NAME]" at bounding box center [357, 229] width 171 height 47
drag, startPoint x: 364, startPoint y: 241, endPoint x: 263, endPoint y: 235, distance: 101.2
click at [263, 235] on div "Start with a link Add anything you want your followers to see. Facebook [URL][D…" at bounding box center [357, 335] width 714 height 599
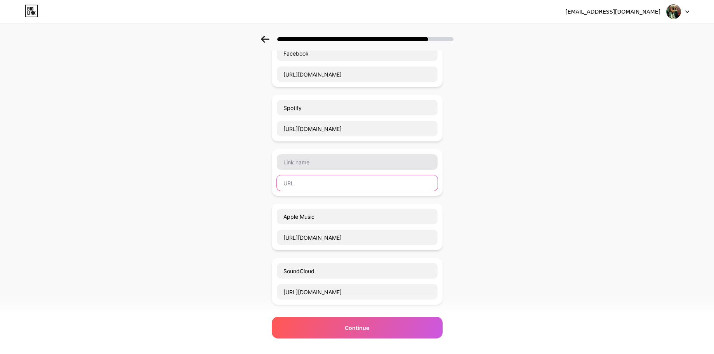
scroll to position [49, 0]
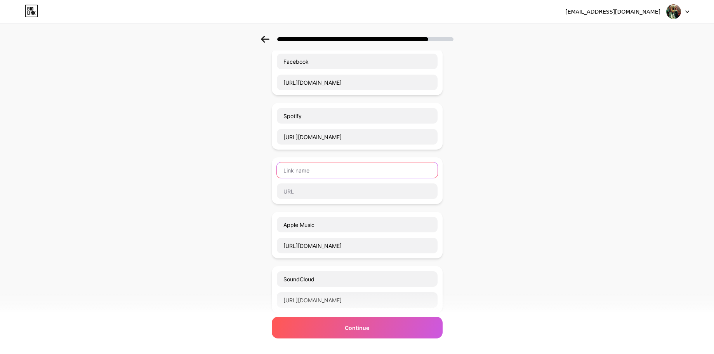
click at [289, 171] on input "text" at bounding box center [357, 170] width 161 height 16
type input "Tidal"
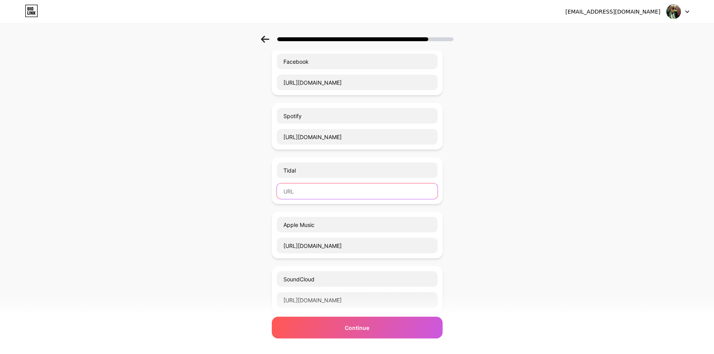
click at [290, 191] on input "text" at bounding box center [357, 191] width 161 height 16
paste input "[URL][DOMAIN_NAME]"
click at [378, 193] on input "[URL][DOMAIN_NAME]" at bounding box center [357, 191] width 161 height 16
drag, startPoint x: 383, startPoint y: 191, endPoint x: 259, endPoint y: 183, distance: 124.6
click at [256, 184] on div "Start with a link Add anything you want your followers to see. Facebook [URL][D…" at bounding box center [357, 286] width 714 height 599
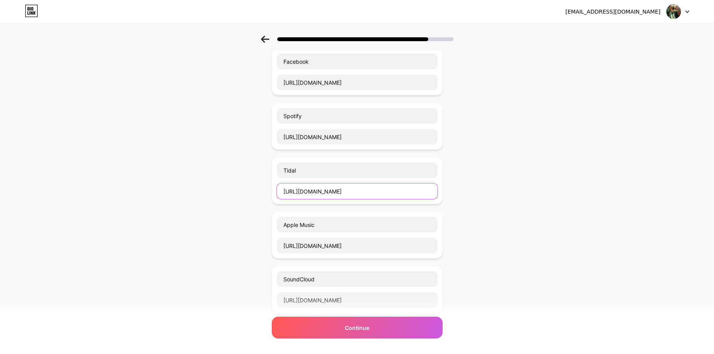
type input "[URL][DOMAIN_NAME]"
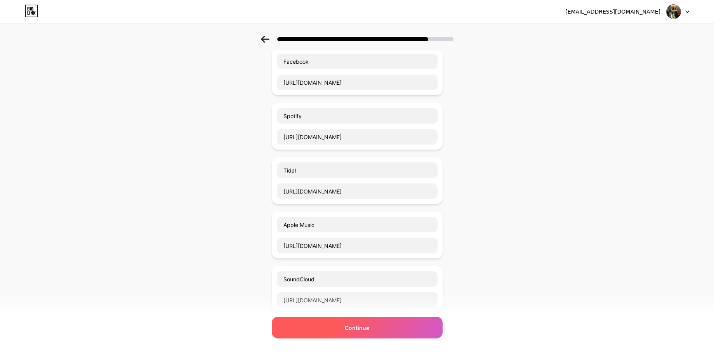
click at [377, 326] on div "Continue" at bounding box center [357, 328] width 171 height 22
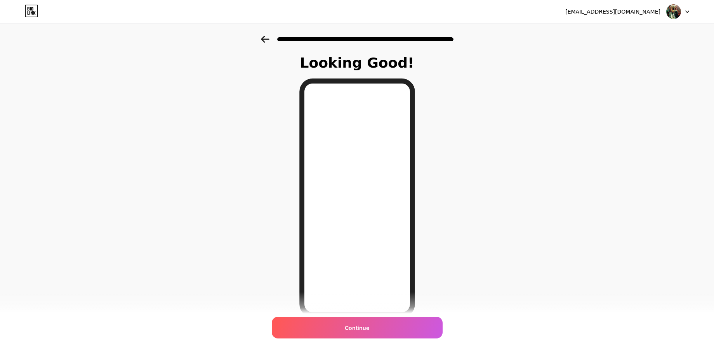
click at [265, 38] on icon at bounding box center [265, 39] width 8 height 7
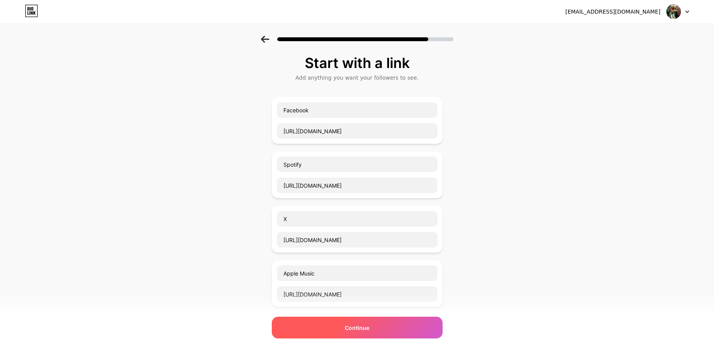
click at [358, 327] on span "Continue" at bounding box center [357, 328] width 24 height 8
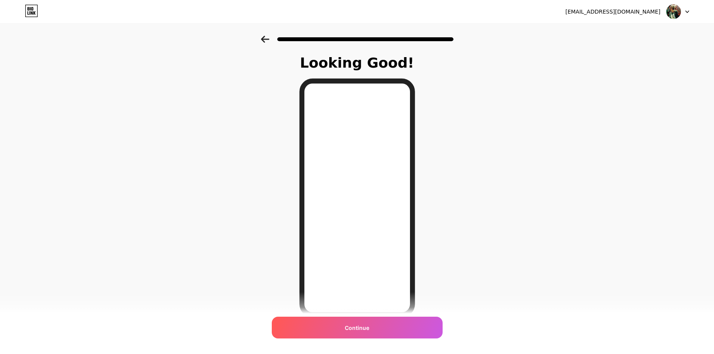
click at [264, 39] on icon at bounding box center [265, 39] width 8 height 7
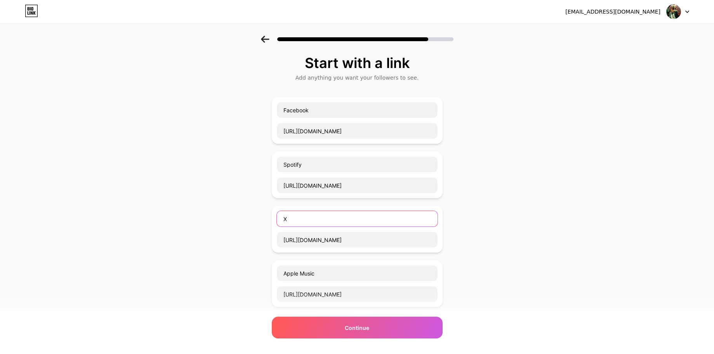
drag, startPoint x: 288, startPoint y: 220, endPoint x: 273, endPoint y: 219, distance: 14.8
click at [274, 219] on div "X [URL][DOMAIN_NAME]" at bounding box center [357, 229] width 171 height 47
drag, startPoint x: 366, startPoint y: 242, endPoint x: 264, endPoint y: 239, distance: 101.9
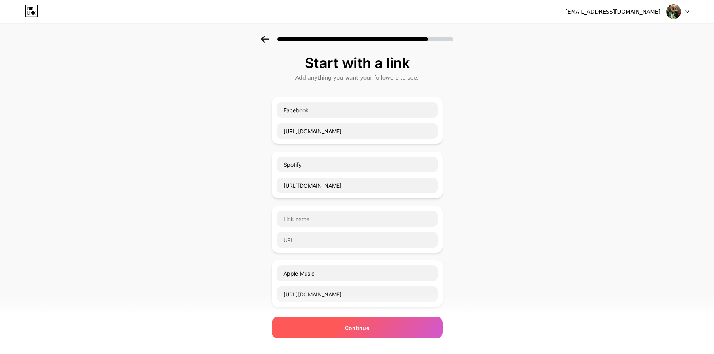
click at [377, 326] on div "Continue" at bounding box center [357, 328] width 171 height 22
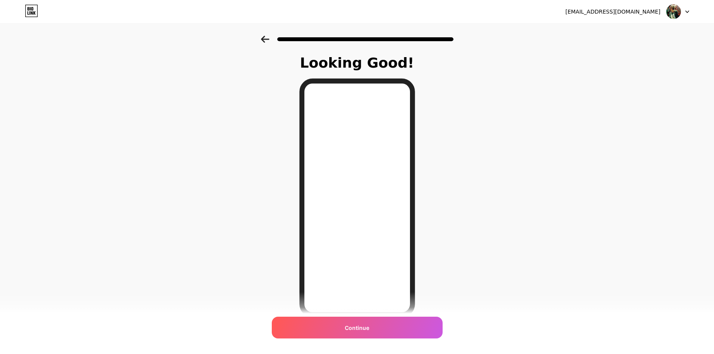
scroll to position [37, 0]
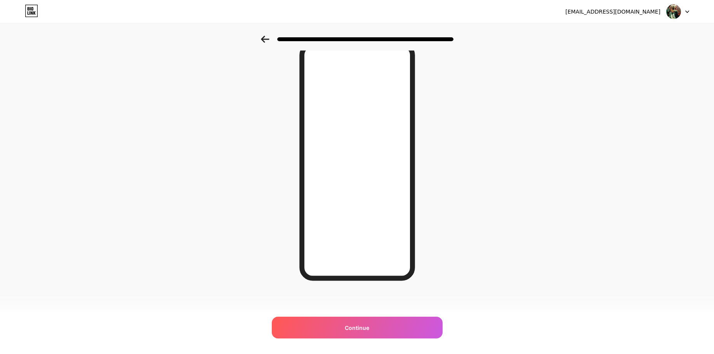
click at [263, 39] on icon at bounding box center [265, 39] width 8 height 7
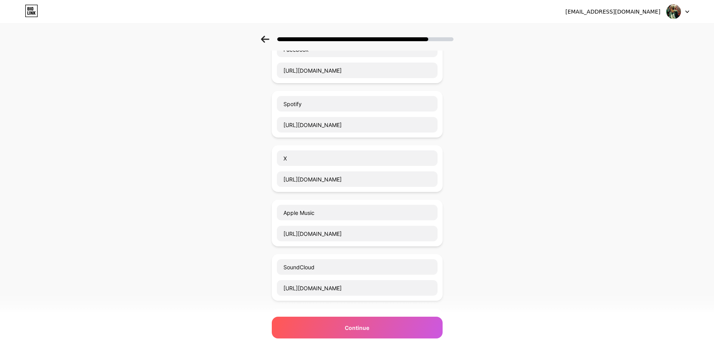
scroll to position [0, 0]
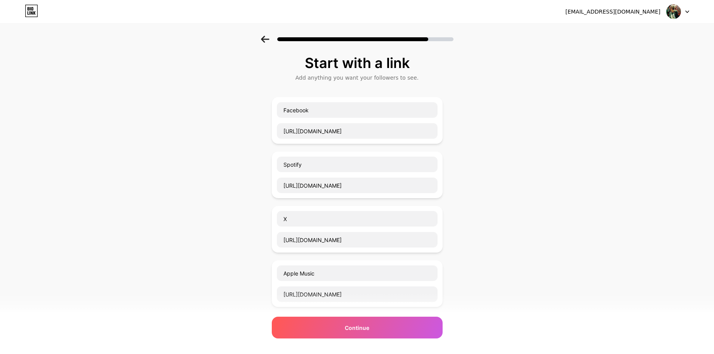
click at [264, 38] on icon at bounding box center [265, 39] width 9 height 7
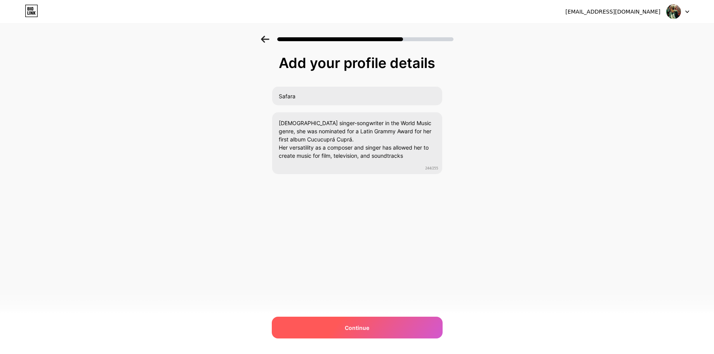
click at [358, 329] on span "Continue" at bounding box center [357, 328] width 24 height 8
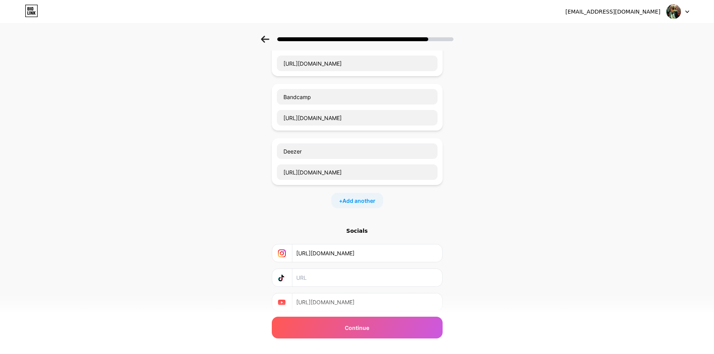
scroll to position [367, 0]
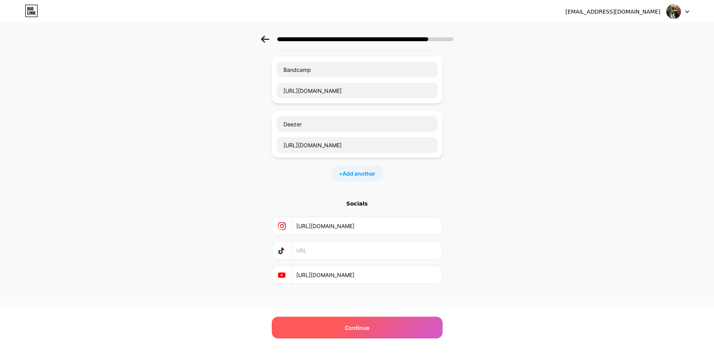
click at [363, 328] on span "Continue" at bounding box center [357, 328] width 24 height 8
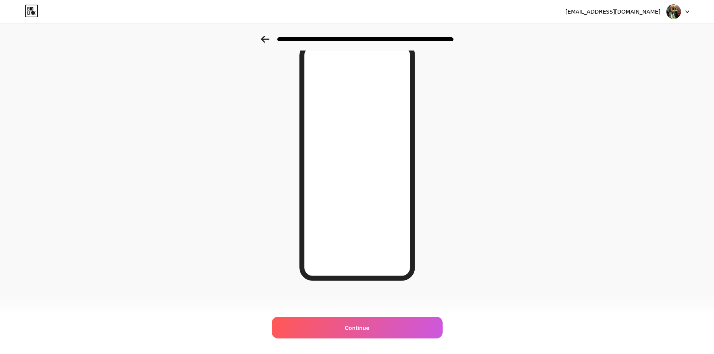
scroll to position [0, 0]
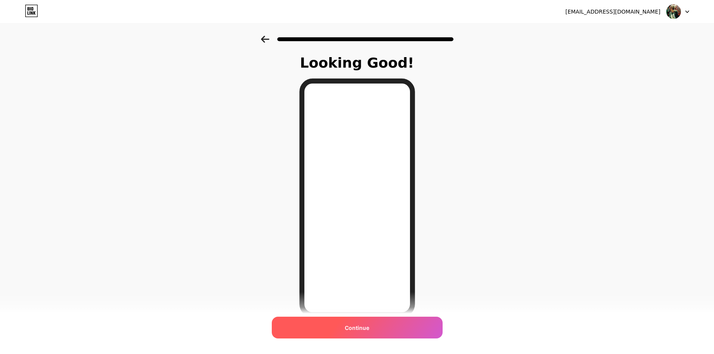
click at [367, 327] on span "Continue" at bounding box center [357, 328] width 24 height 8
